Goal: Find specific page/section: Find specific page/section

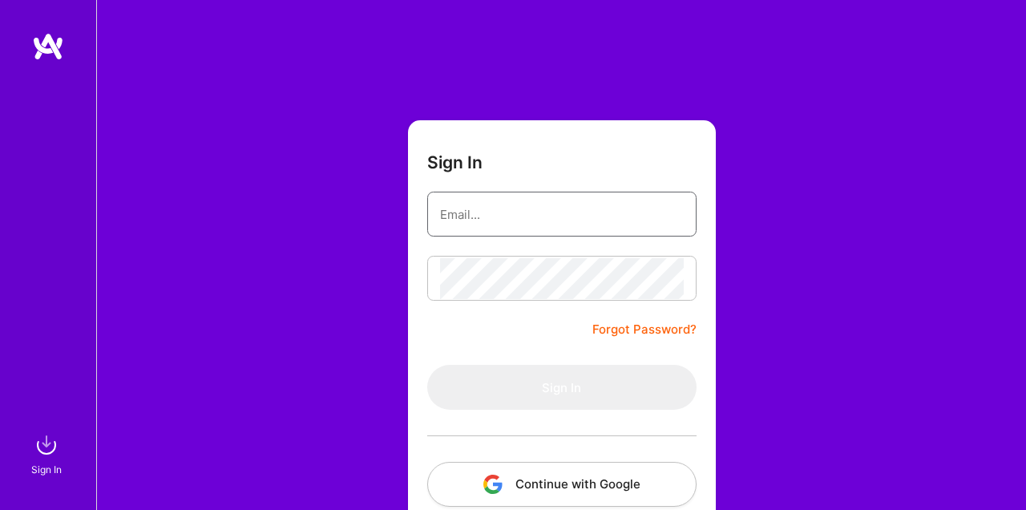
click at [511, 206] on input "email" at bounding box center [562, 214] width 244 height 41
type input "[EMAIL_ADDRESS][DOMAIN_NAME]"
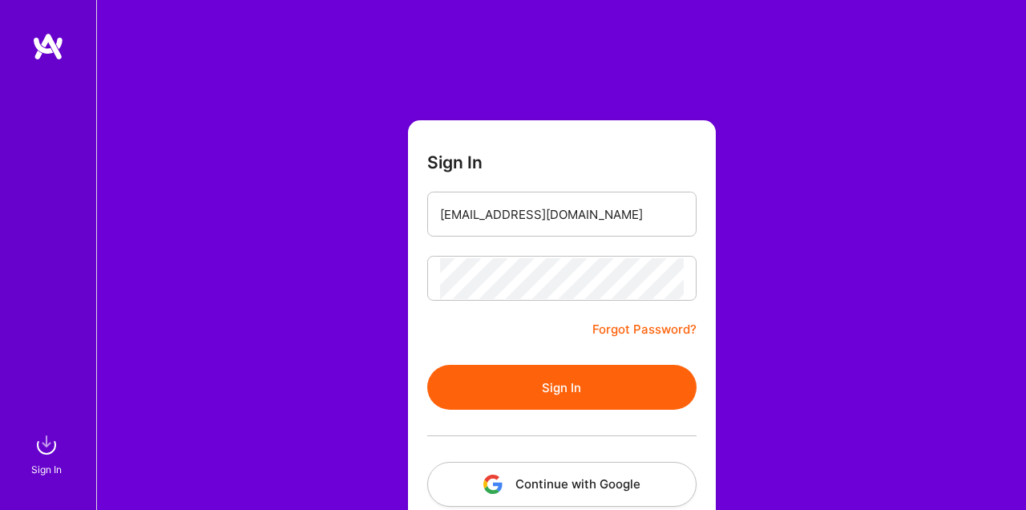
click at [551, 394] on button "Sign In" at bounding box center [561, 387] width 269 height 45
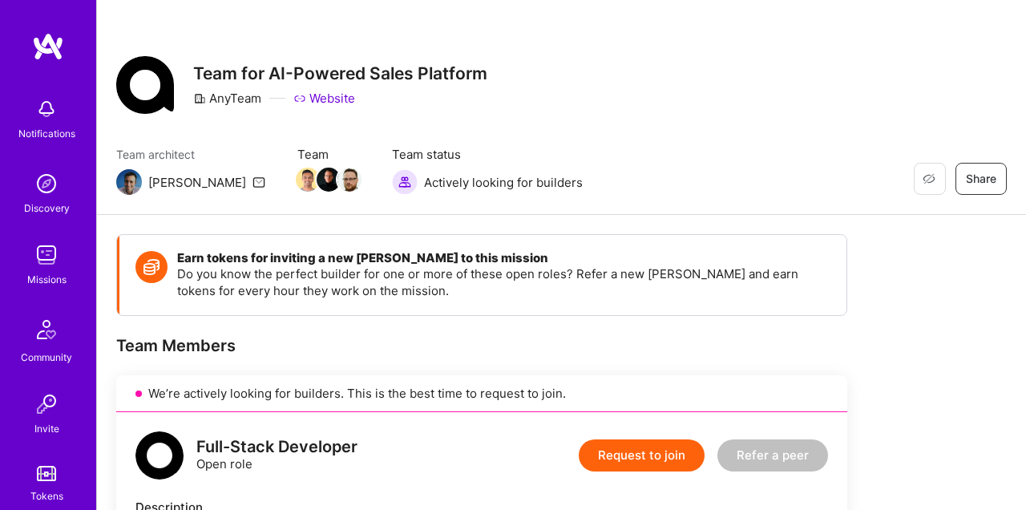
click at [43, 111] on img at bounding box center [46, 109] width 32 height 32
click at [53, 49] on img at bounding box center [48, 46] width 32 height 29
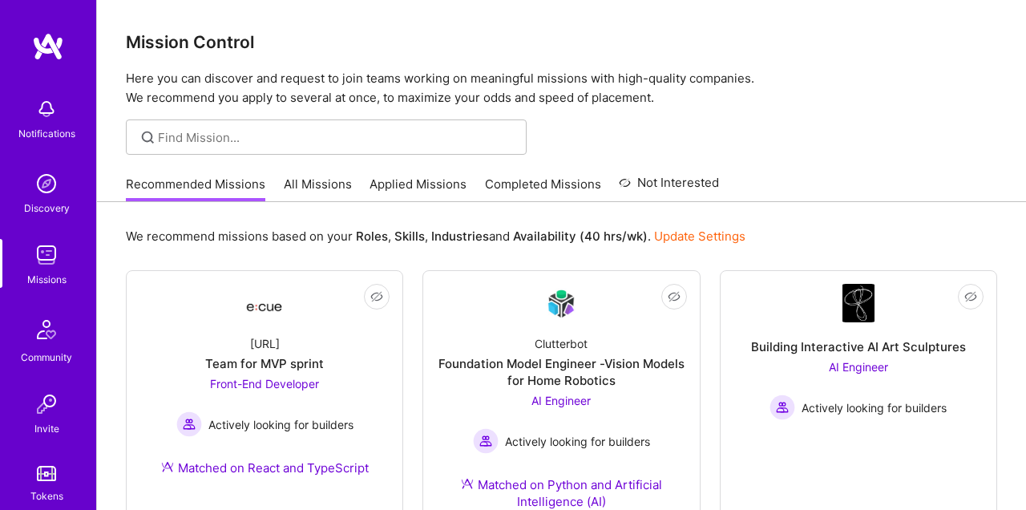
click at [416, 183] on link "Applied Missions" at bounding box center [418, 189] width 97 height 26
